Goal: Find specific page/section: Find specific page/section

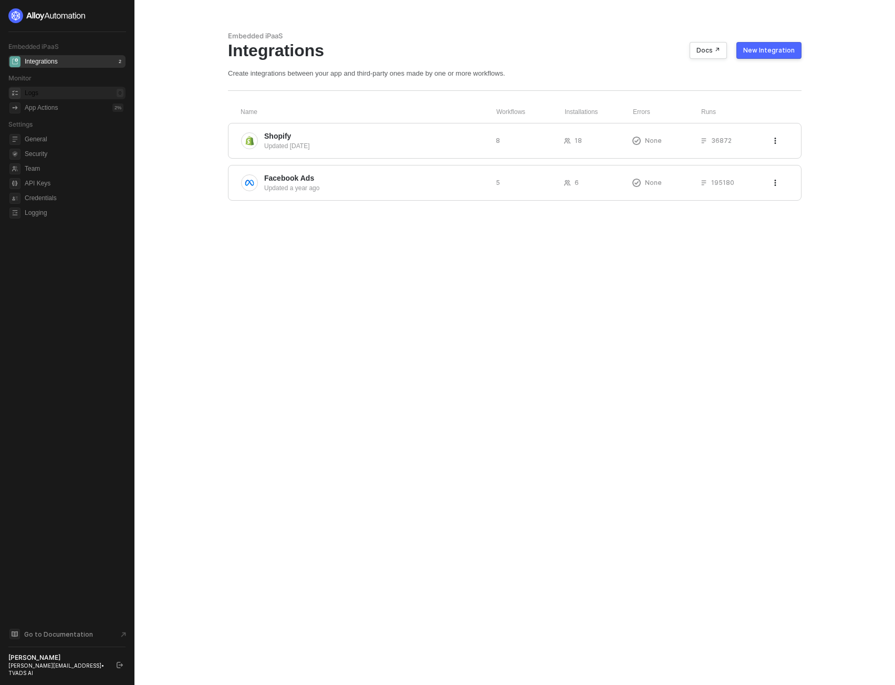
click at [70, 90] on div "Logs 0" at bounding box center [74, 93] width 99 height 13
click at [324, 144] on div "Updated [DATE]" at bounding box center [375, 145] width 223 height 9
